Goal: Find specific page/section: Find specific page/section

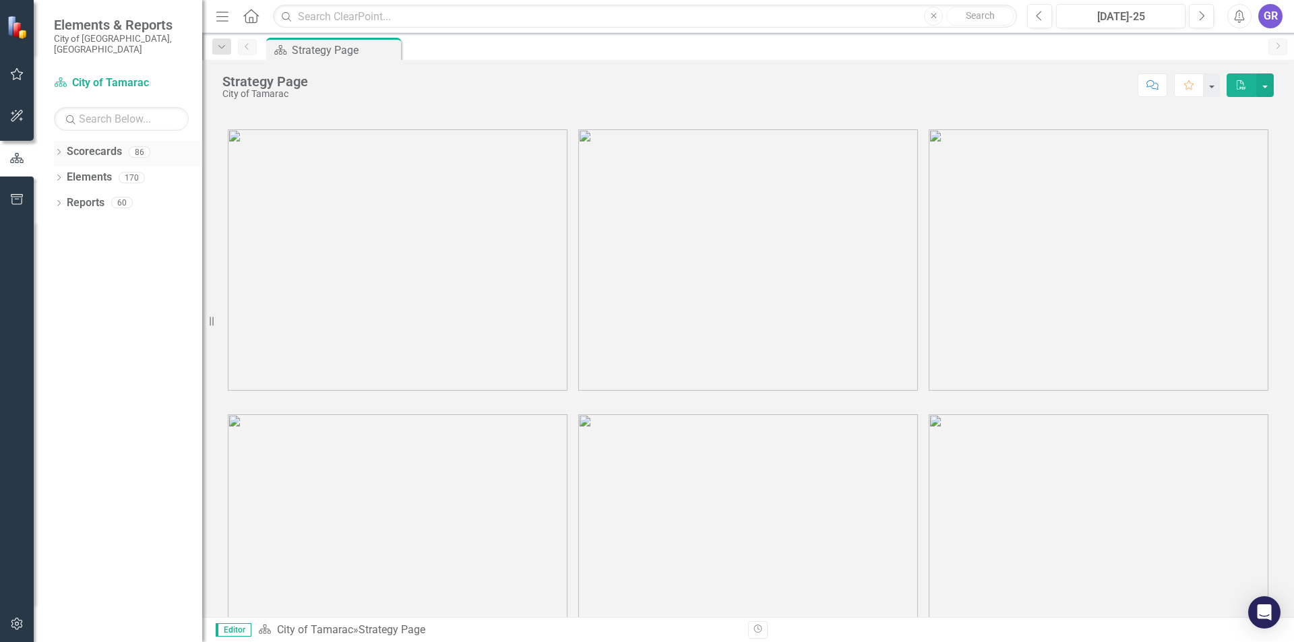
click at [67, 144] on link "Scorecards" at bounding box center [94, 152] width 55 height 16
click at [60, 148] on div "Dropdown" at bounding box center [58, 153] width 9 height 11
drag, startPoint x: 69, startPoint y: 158, endPoint x: 59, endPoint y: 168, distance: 15.2
click at [69, 166] on div "Dropdown City of Tamarac" at bounding box center [132, 177] width 142 height 22
click at [62, 173] on icon "Dropdown" at bounding box center [66, 177] width 10 height 8
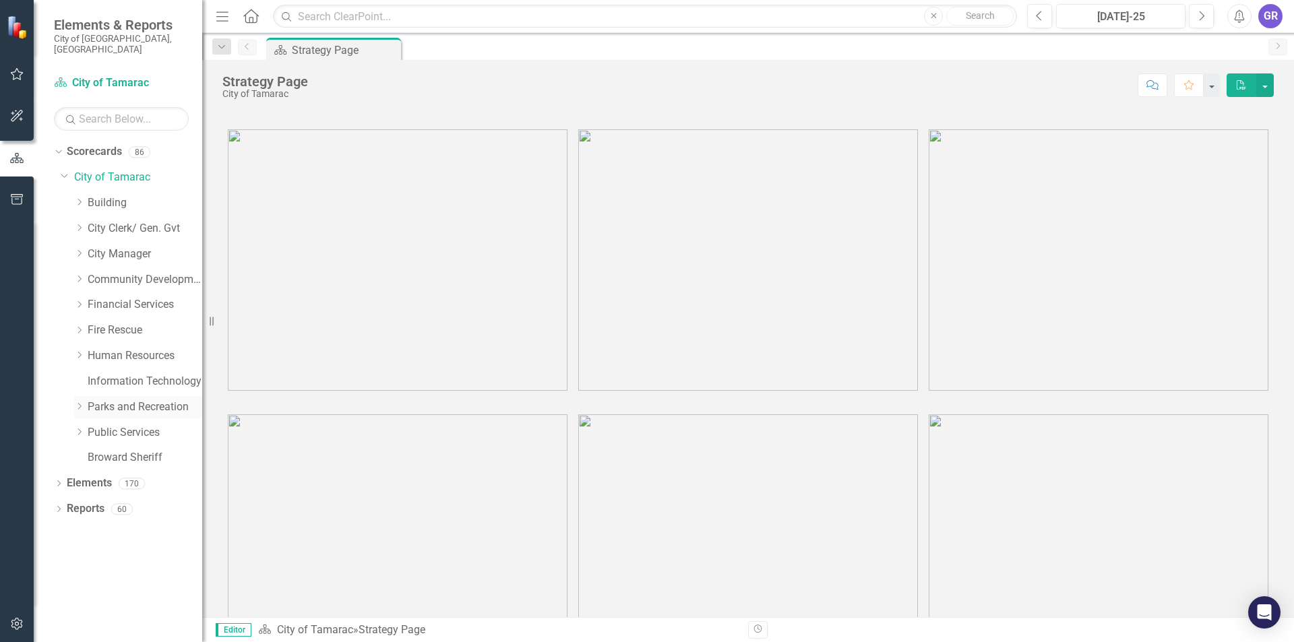
click at [85, 402] on div "Dropdown" at bounding box center [80, 407] width 13 height 11
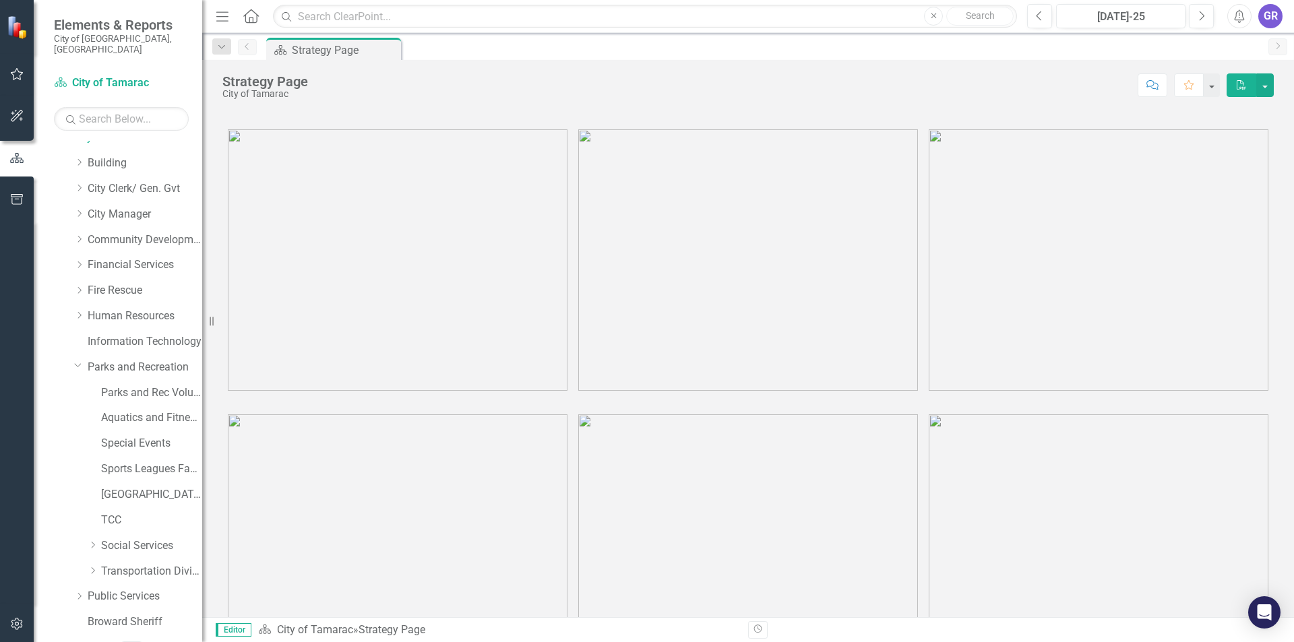
scroll to position [74, 0]
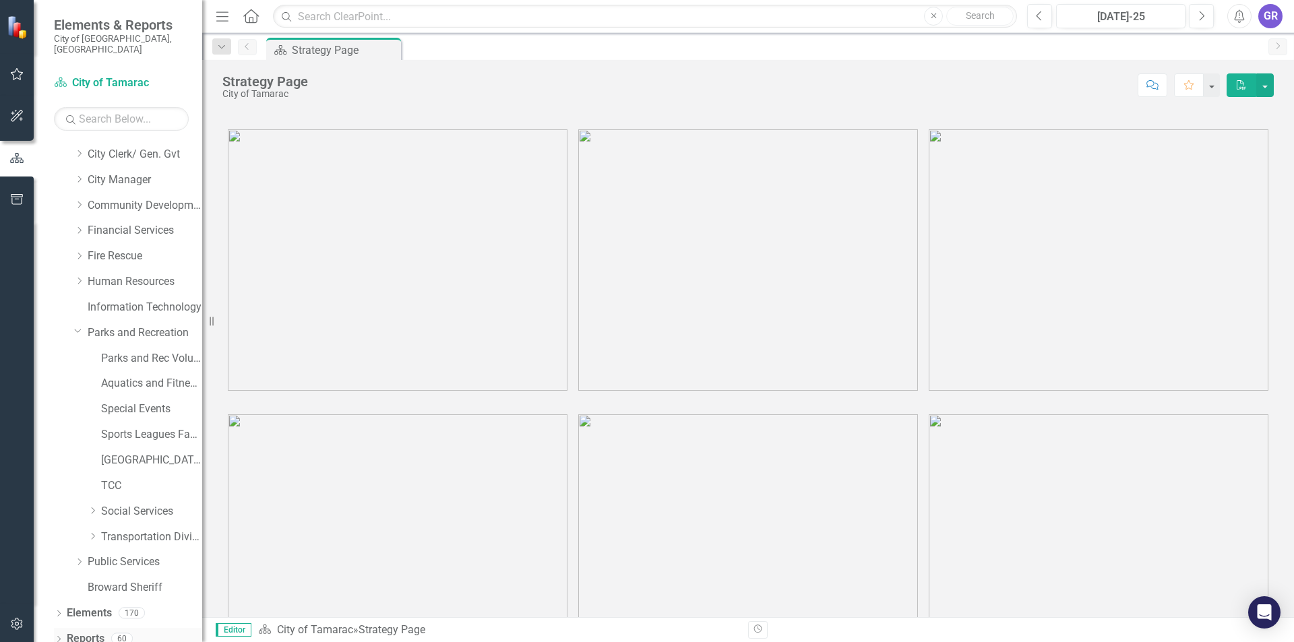
click at [57, 637] on icon "Dropdown" at bounding box center [58, 640] width 9 height 7
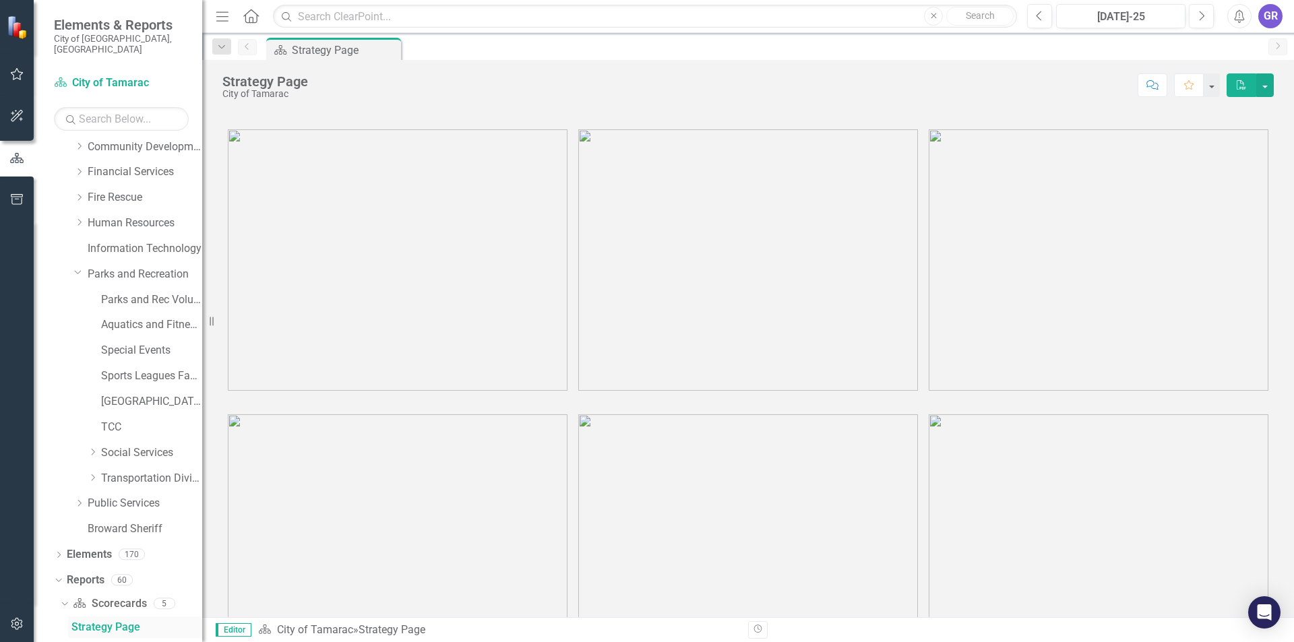
scroll to position [368, 0]
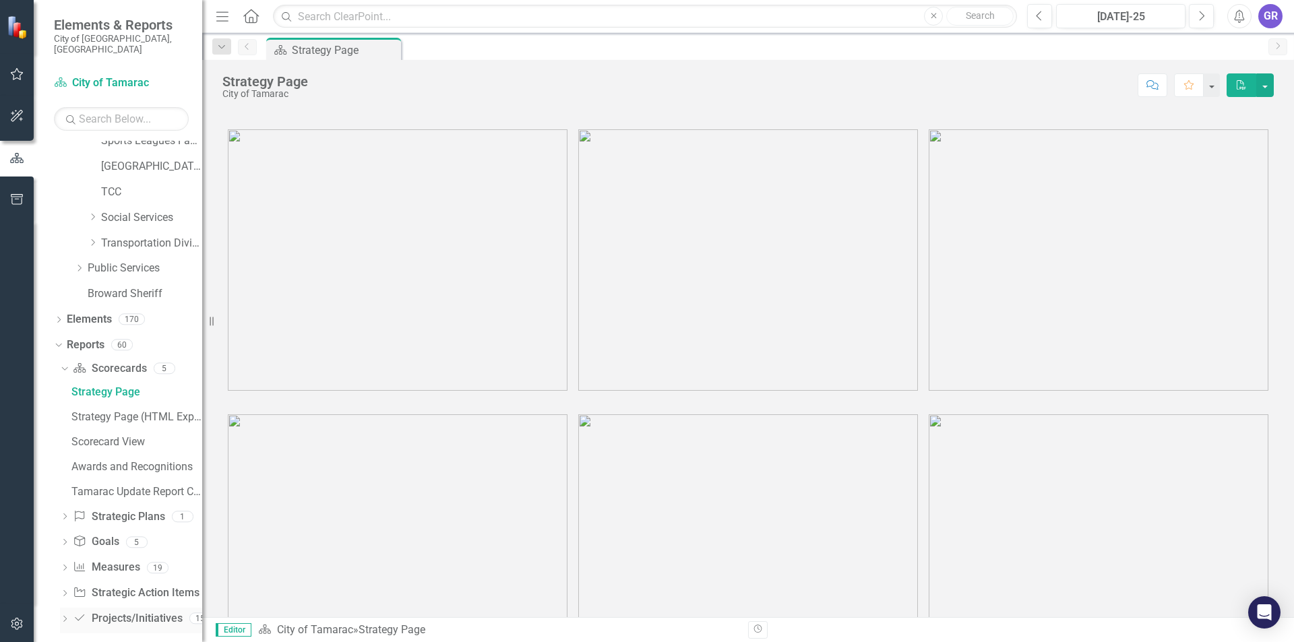
click at [66, 617] on icon "Dropdown" at bounding box center [64, 620] width 9 height 7
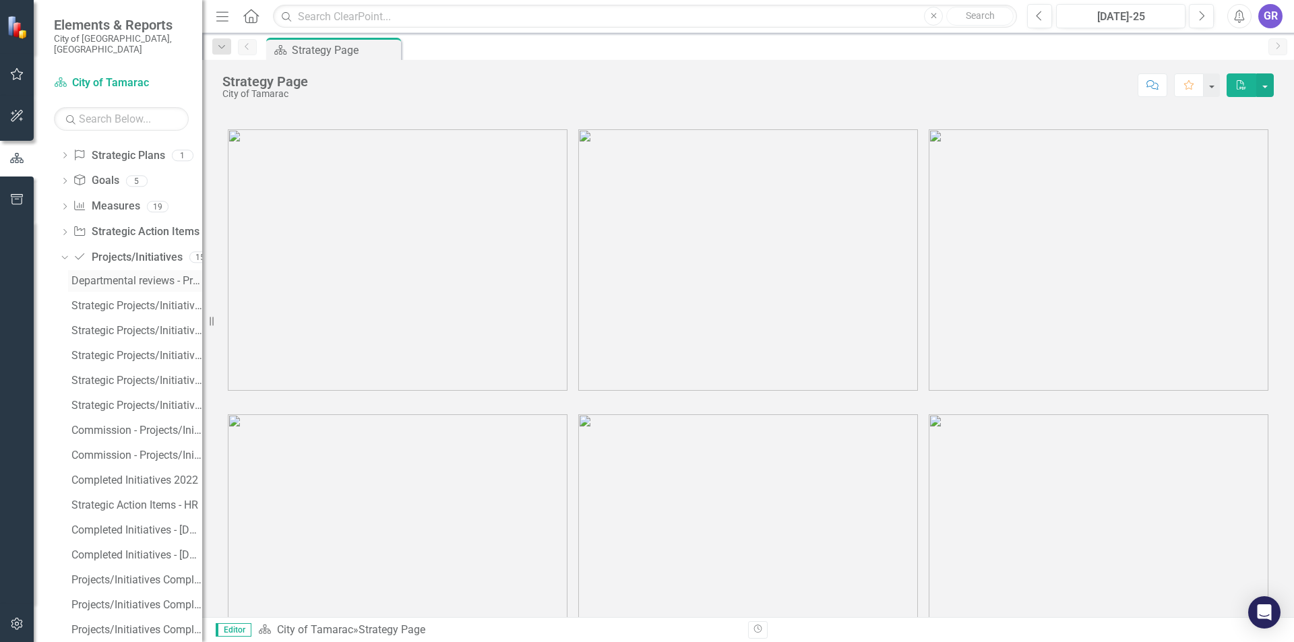
scroll to position [617, 0]
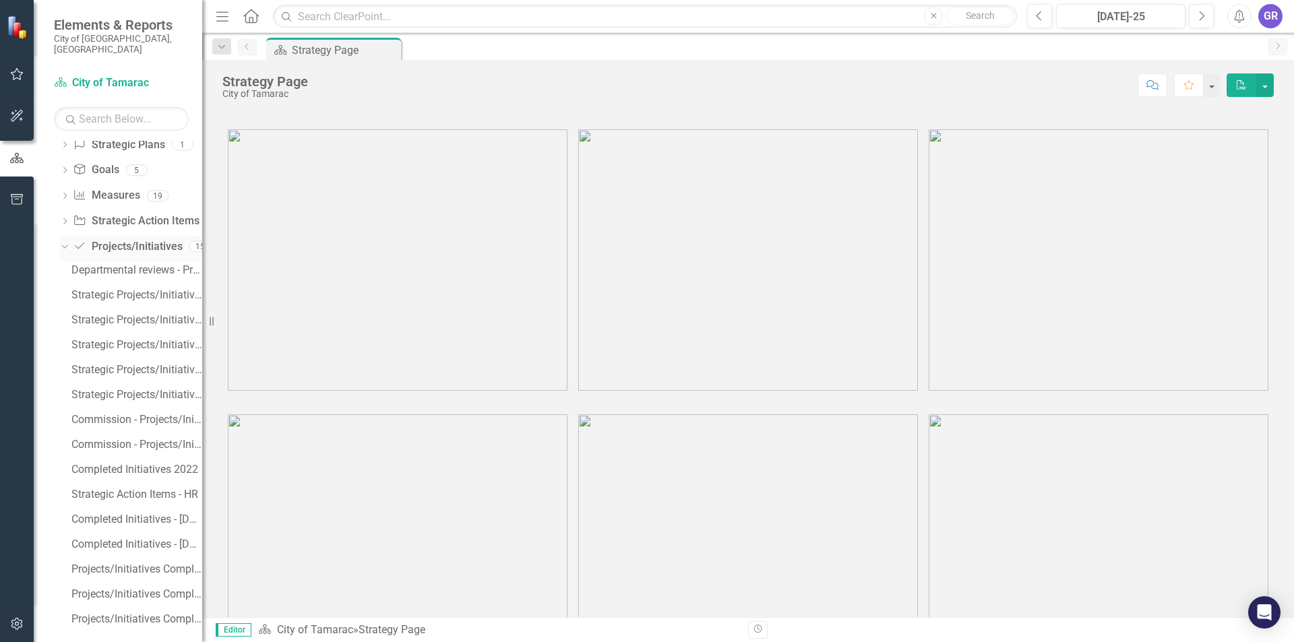
click at [63, 241] on icon "Dropdown" at bounding box center [62, 245] width 7 height 9
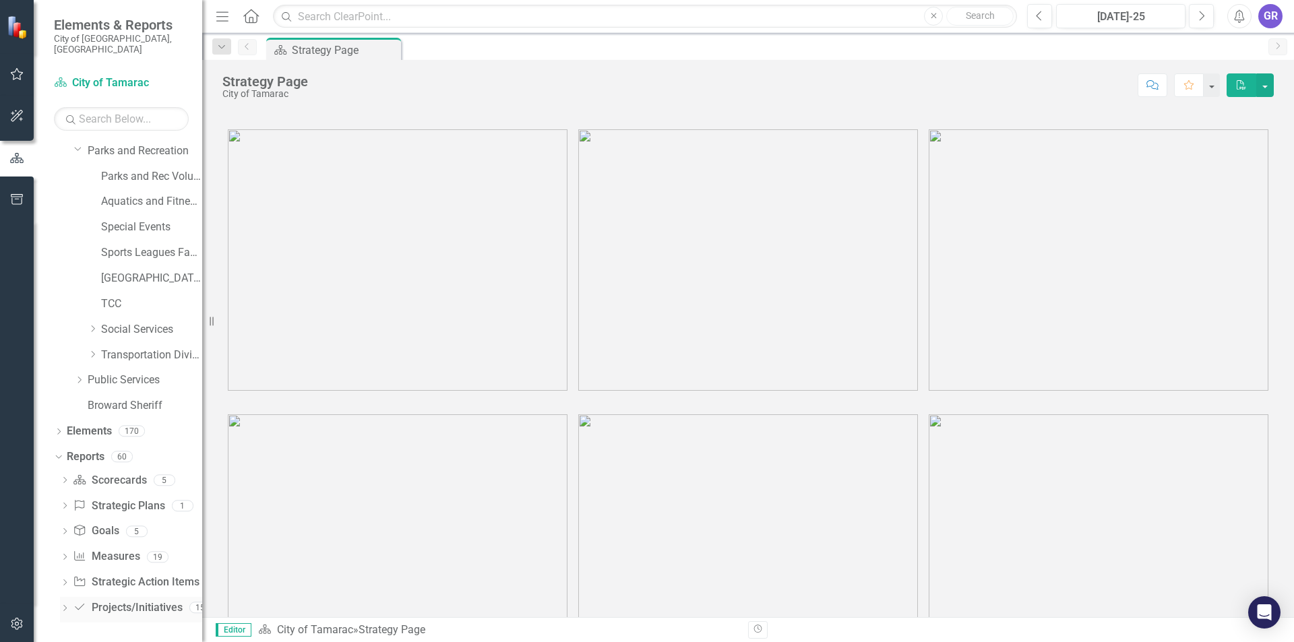
scroll to position [245, 0]
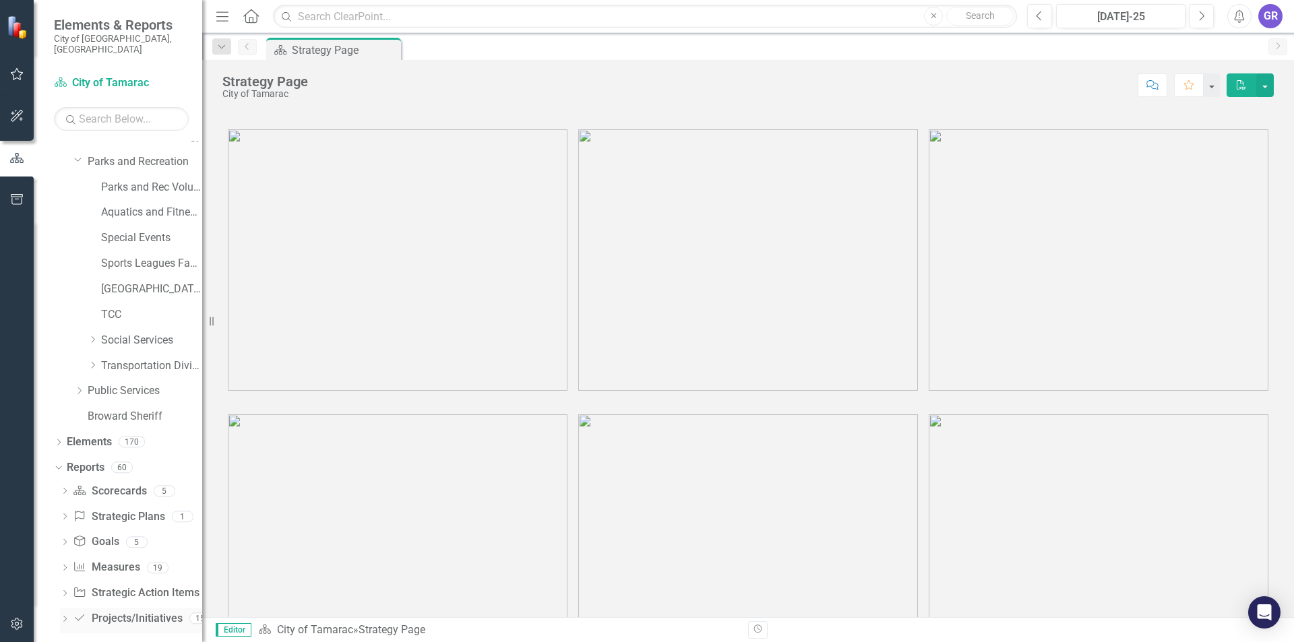
click at [141, 612] on link "Project/Initiative Projects/Initiatives" at bounding box center [127, 619] width 109 height 16
click at [144, 611] on link "Project/Initiative Projects/Initiatives" at bounding box center [127, 619] width 109 height 16
click at [68, 617] on icon "Dropdown" at bounding box center [64, 620] width 9 height 7
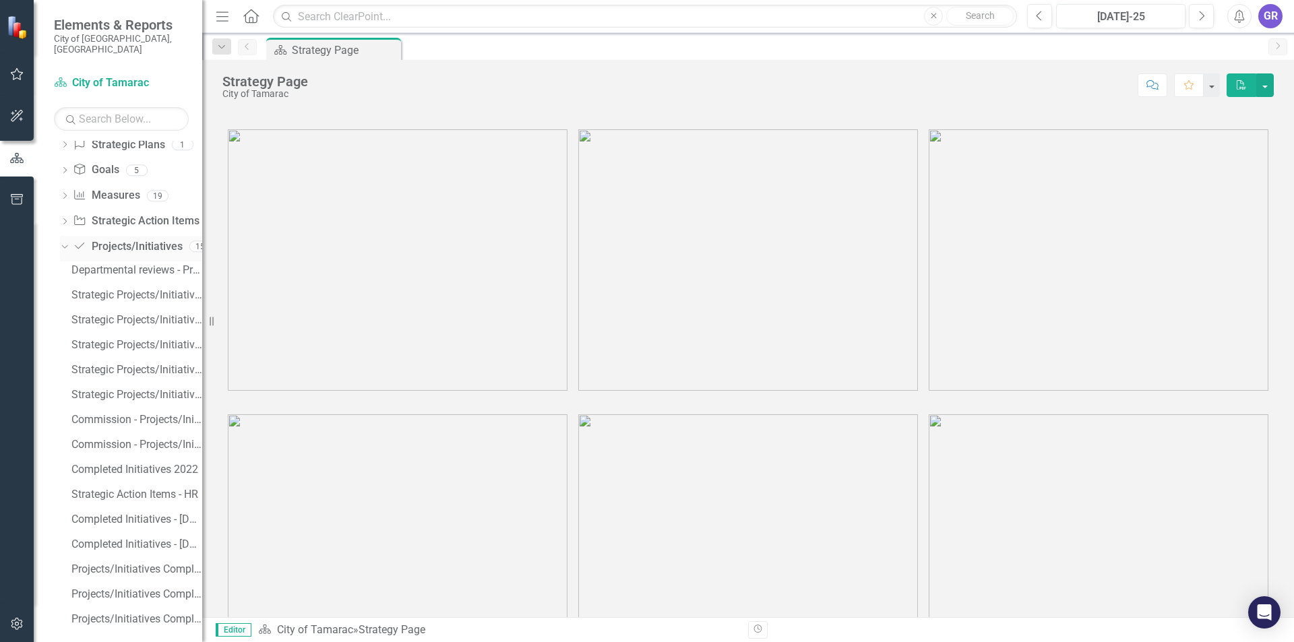
click at [151, 239] on link "Project/Initiative Projects/Initiatives" at bounding box center [127, 247] width 109 height 16
click at [135, 264] on div "Departmental reviews - Projects/Initiatives/Actions (Excl. completed last year)" at bounding box center [136, 270] width 131 height 12
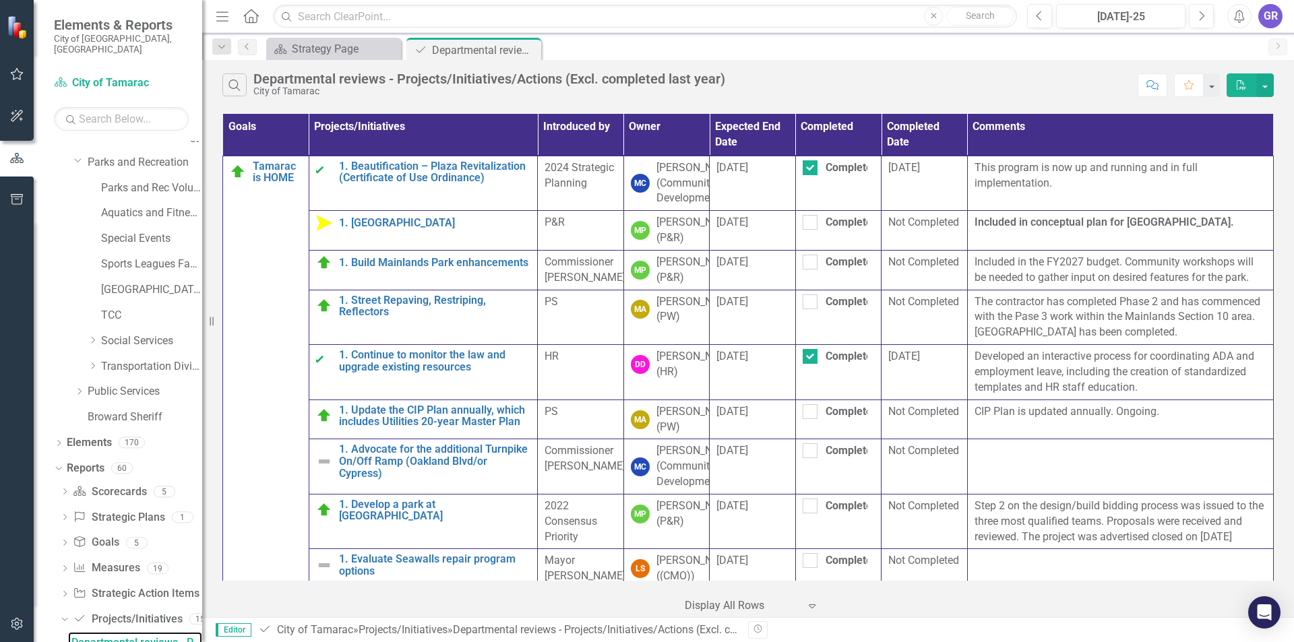
scroll to position [514, 0]
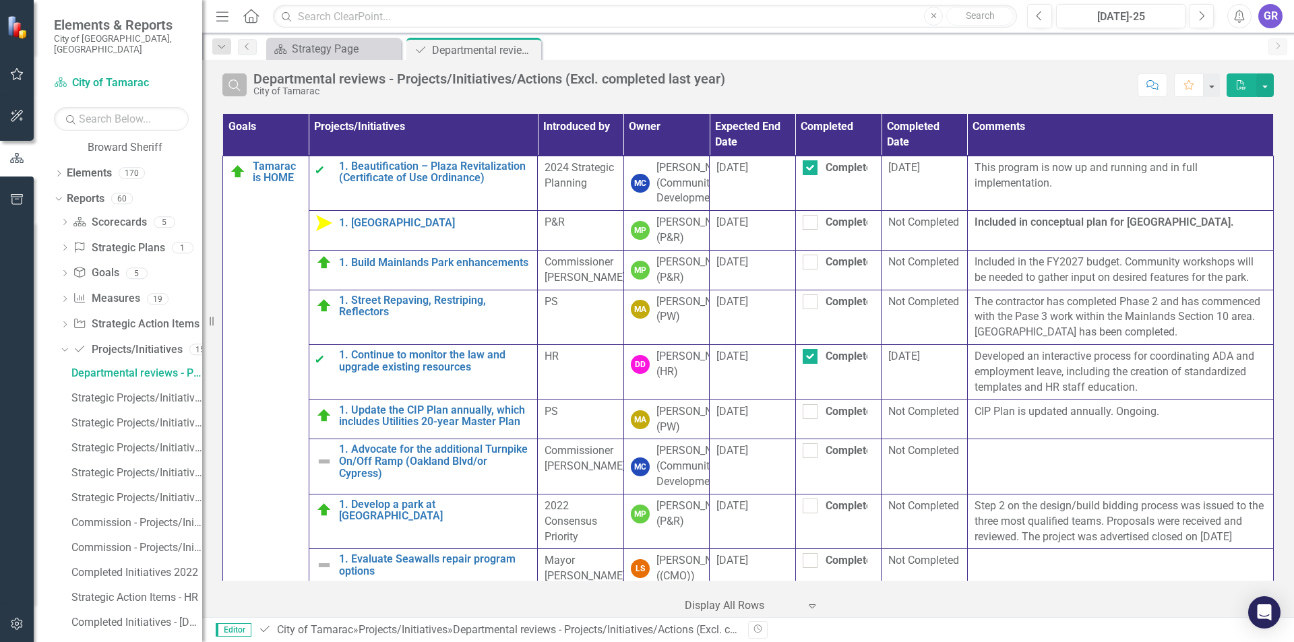
click at [240, 84] on icon "Search" at bounding box center [234, 85] width 15 height 12
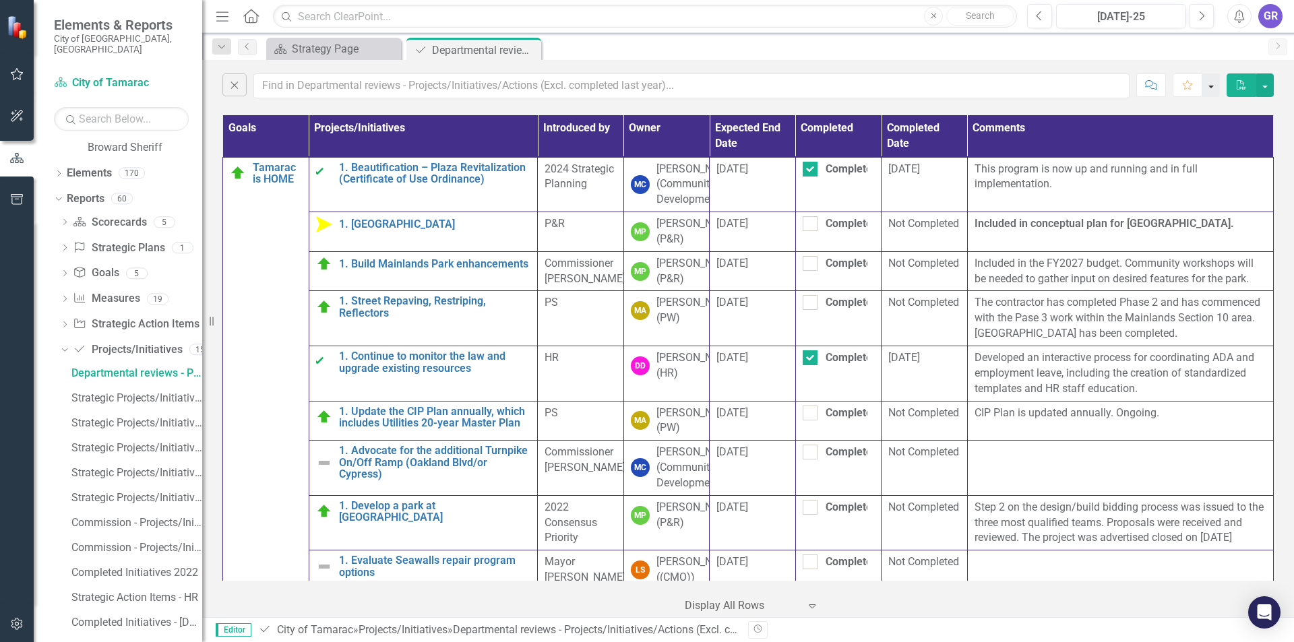
click at [1212, 86] on button "button" at bounding box center [1211, 85] width 18 height 24
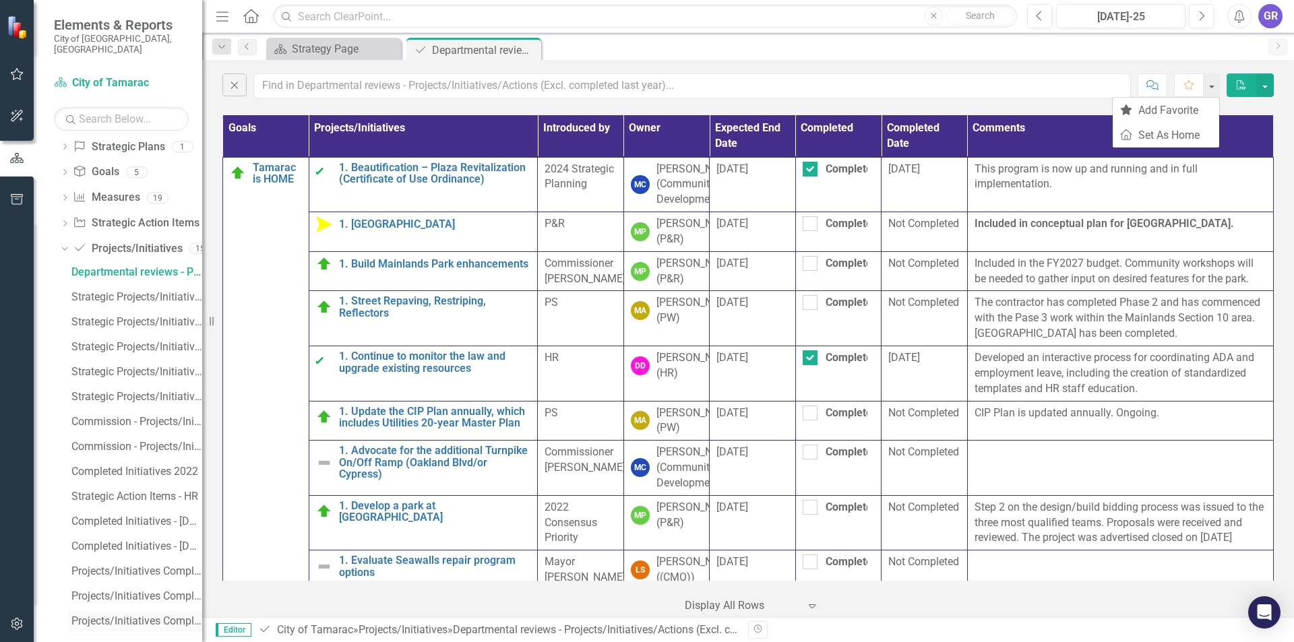
scroll to position [617, 0]
click at [65, 241] on icon "Dropdown" at bounding box center [62, 245] width 7 height 9
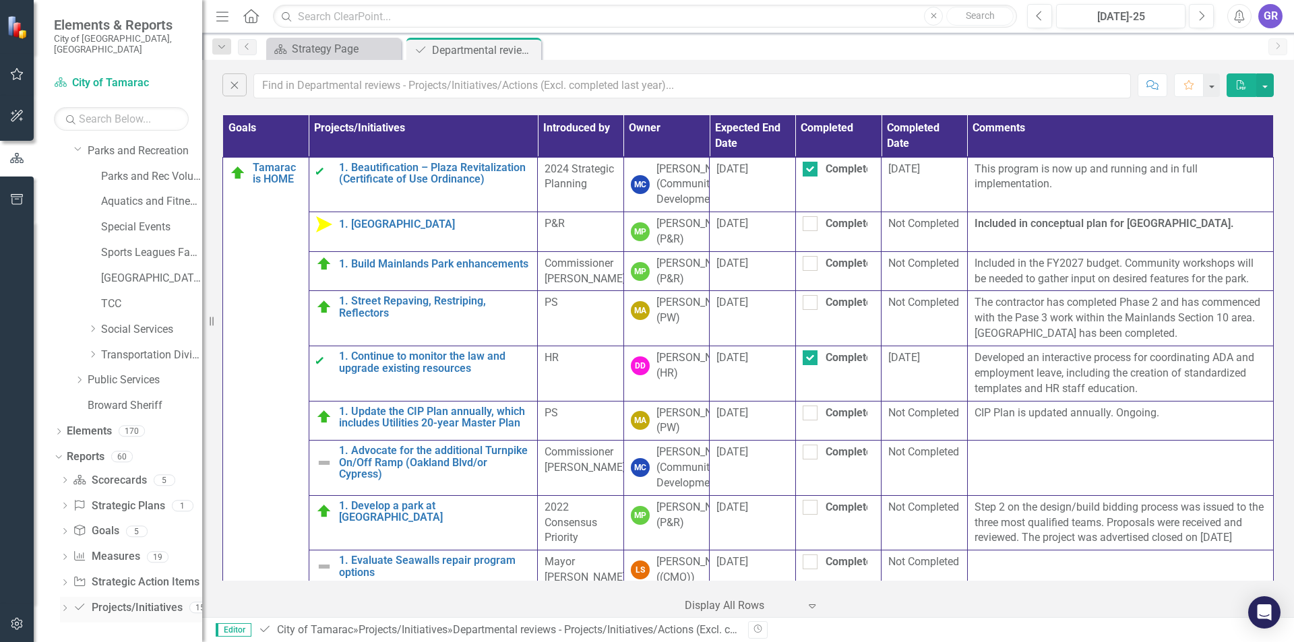
scroll to position [245, 0]
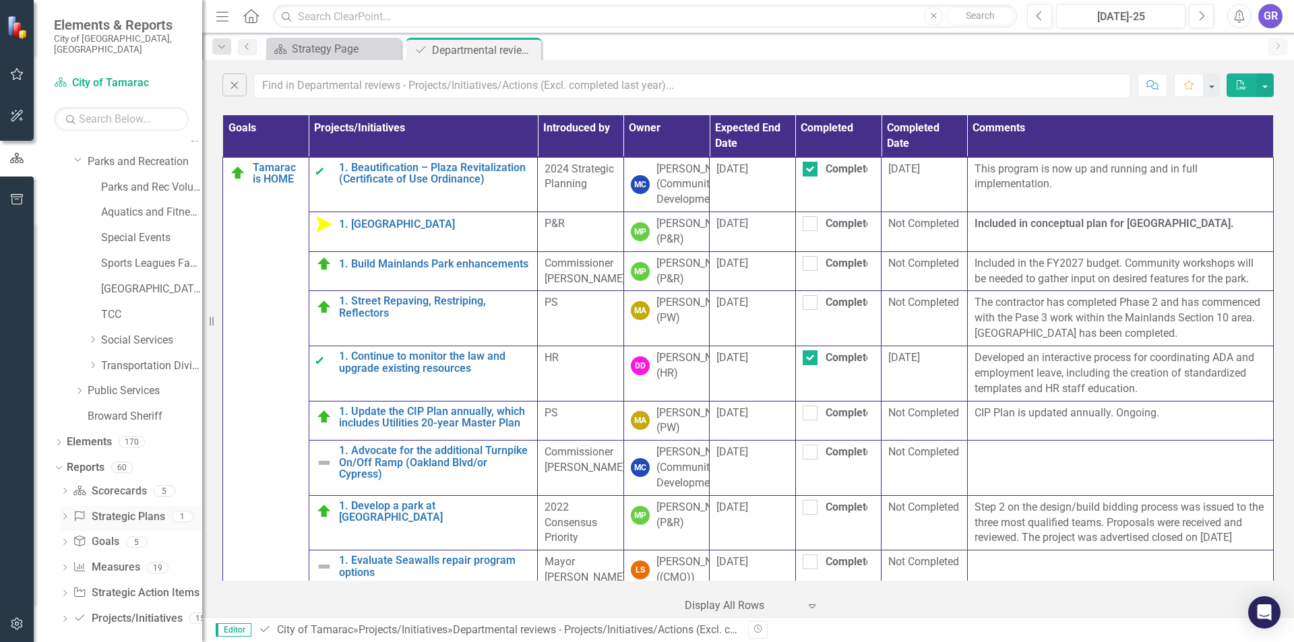
click at [64, 513] on div "Dropdown" at bounding box center [64, 518] width 9 height 11
click at [100, 534] on div "Test" at bounding box center [136, 540] width 131 height 12
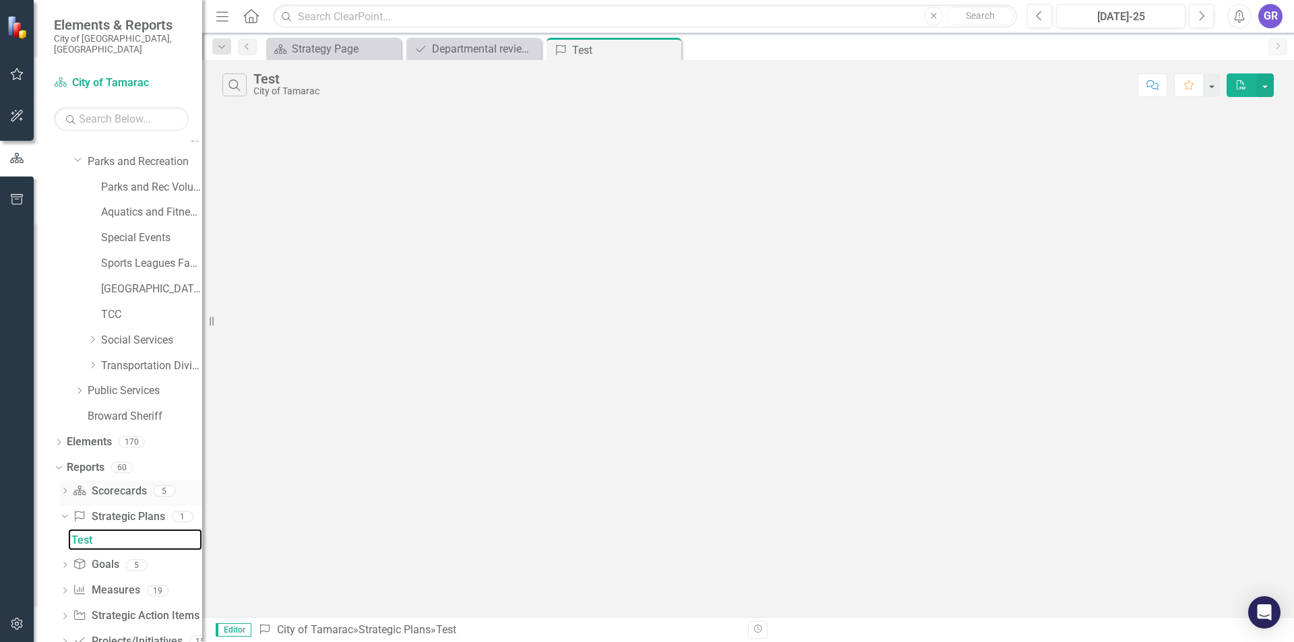
scroll to position [143, 0]
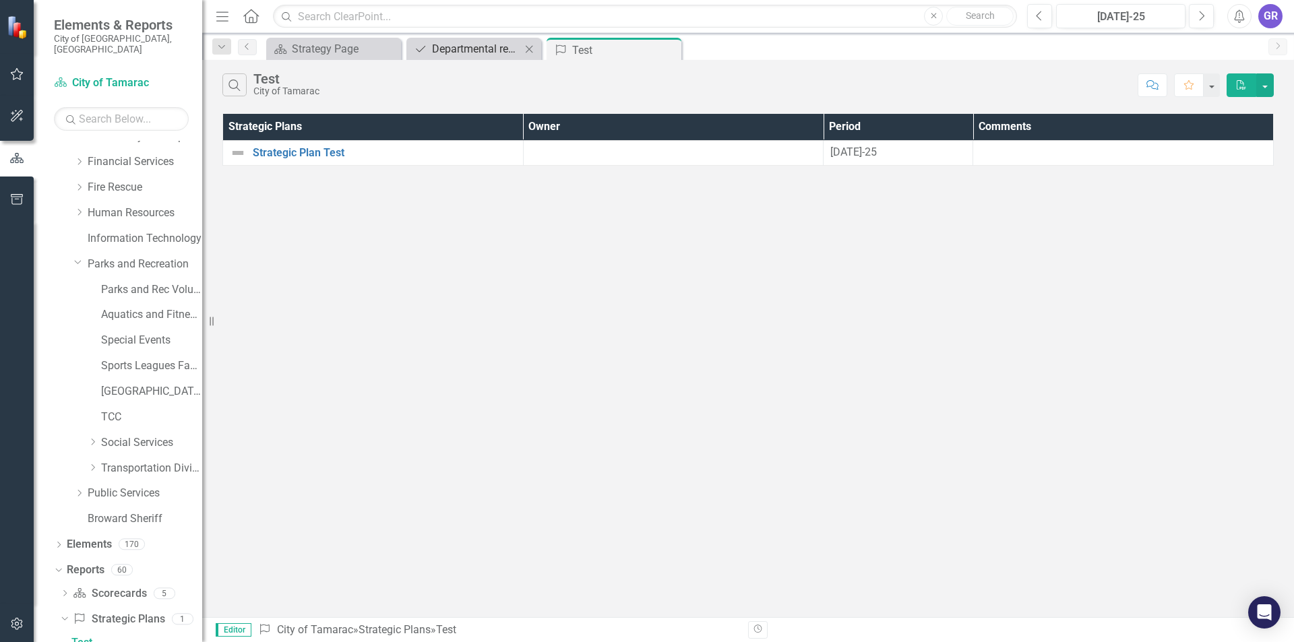
click at [499, 47] on div "Departmental reviews - Projects/Initiatives/Actions (Excl. completed last year)" at bounding box center [476, 48] width 89 height 17
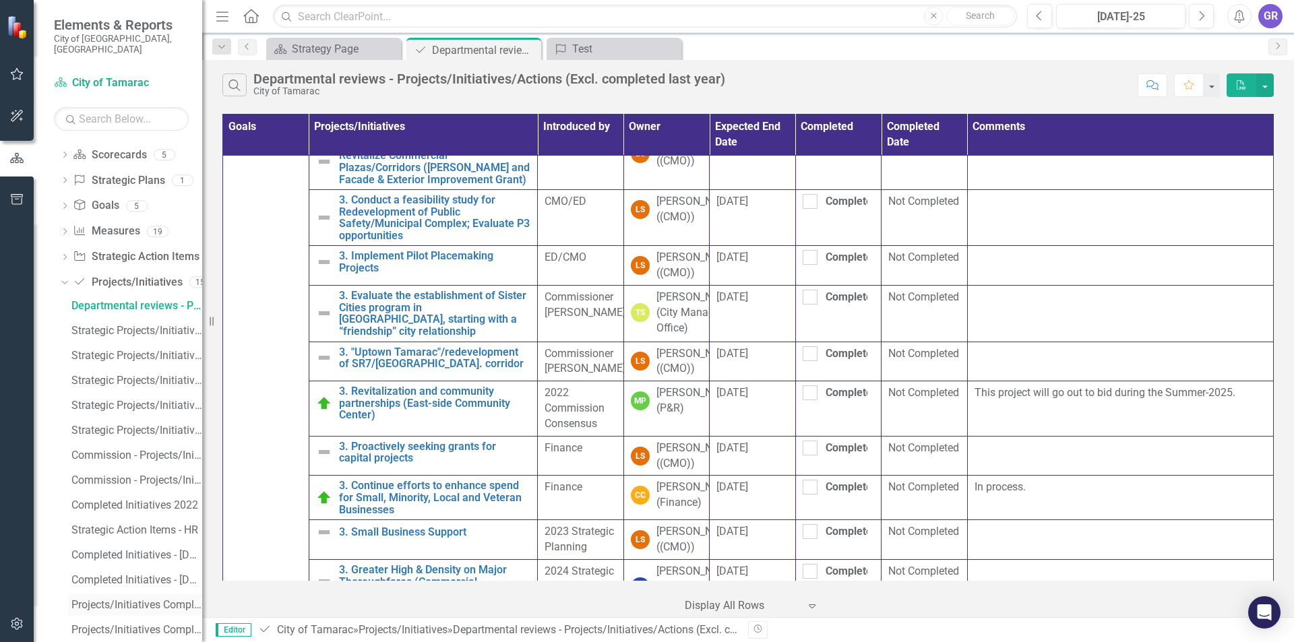
scroll to position [617, 0]
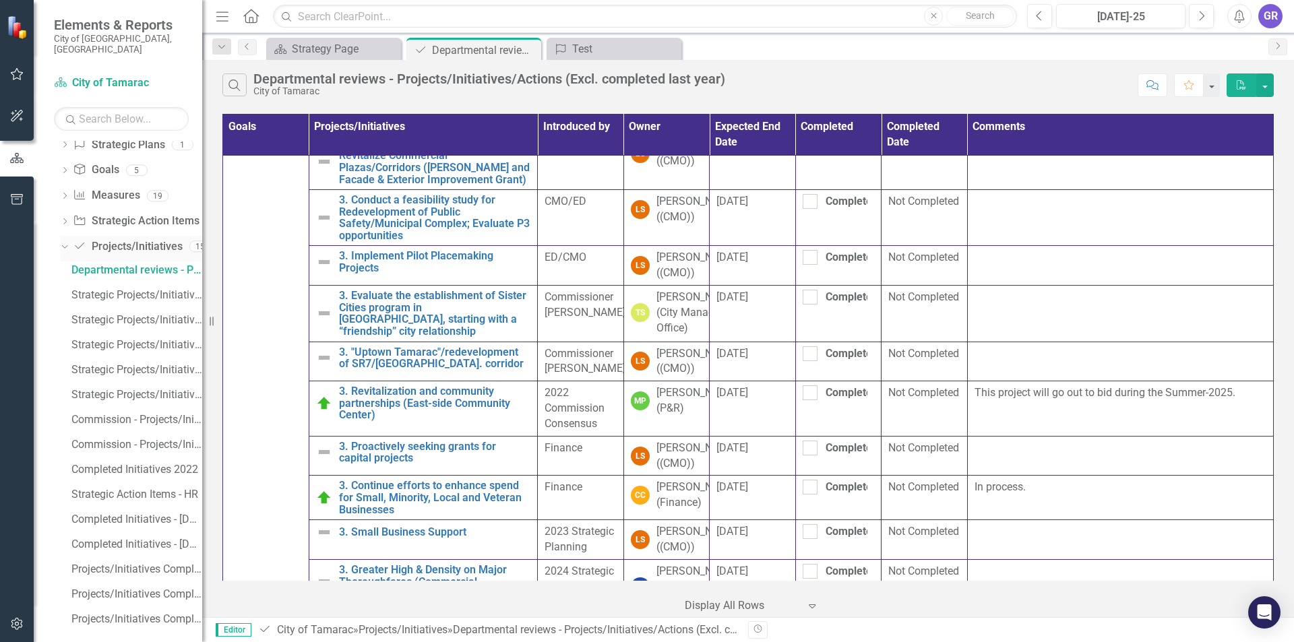
click at [63, 241] on icon "Dropdown" at bounding box center [62, 245] width 7 height 9
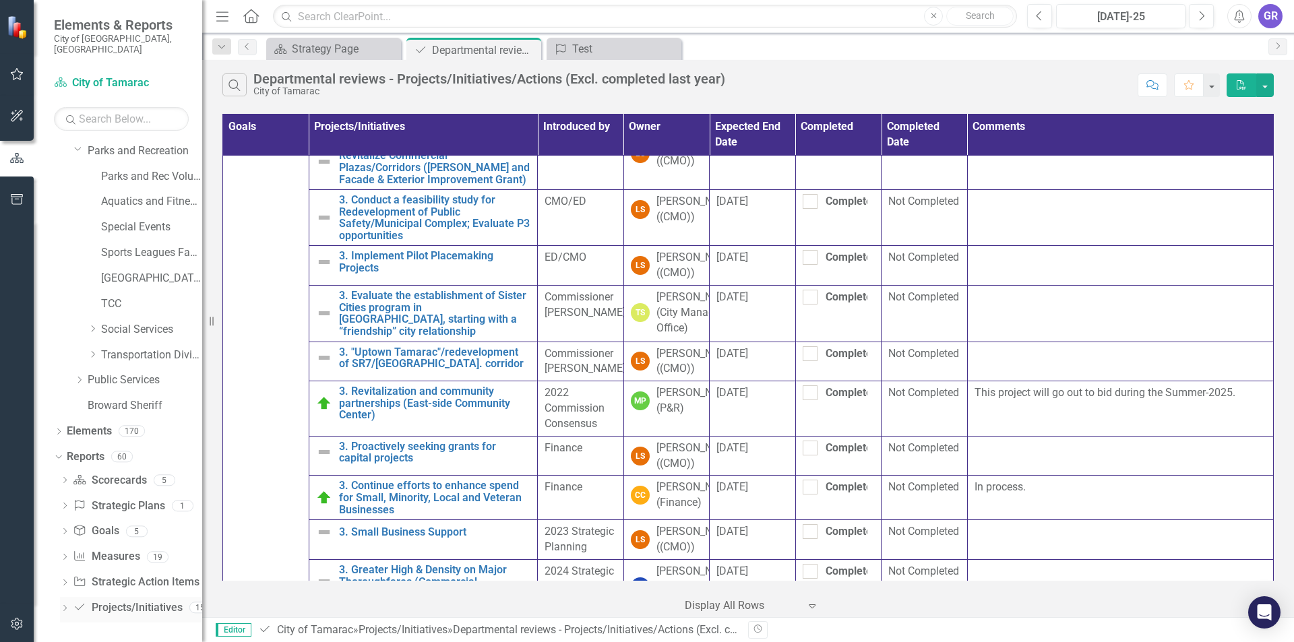
scroll to position [245, 0]
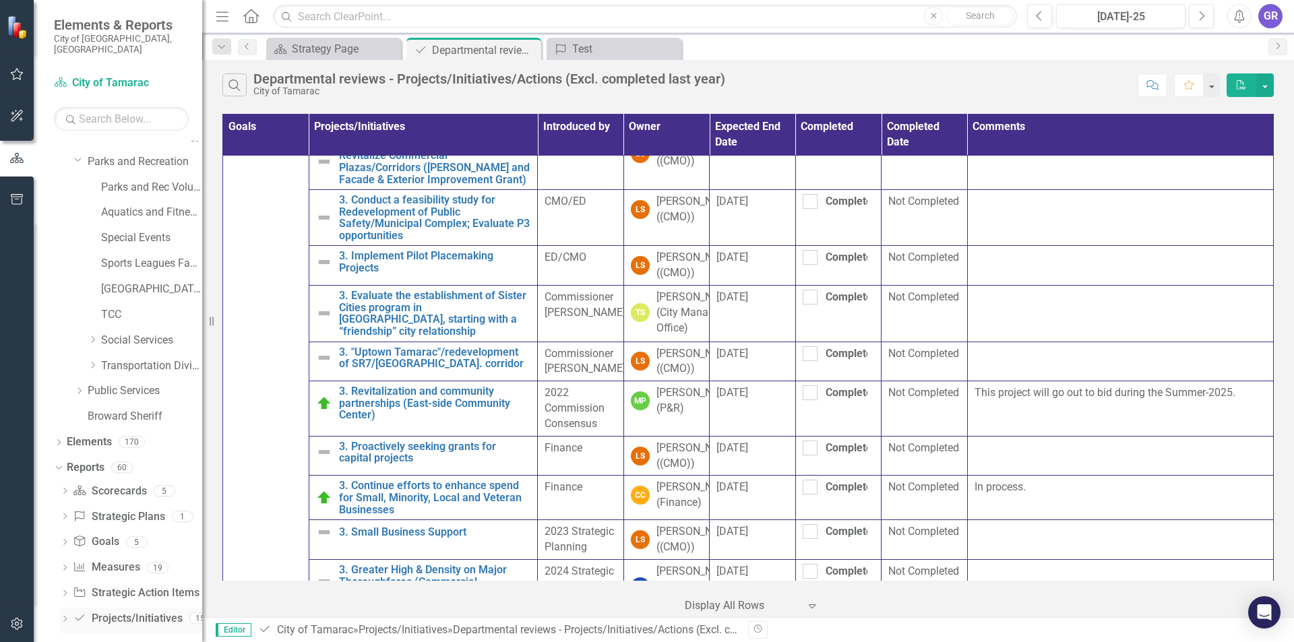
click at [62, 617] on icon "Dropdown" at bounding box center [64, 620] width 9 height 7
